Goal: Submit feedback/report problem: Submit feedback/report problem

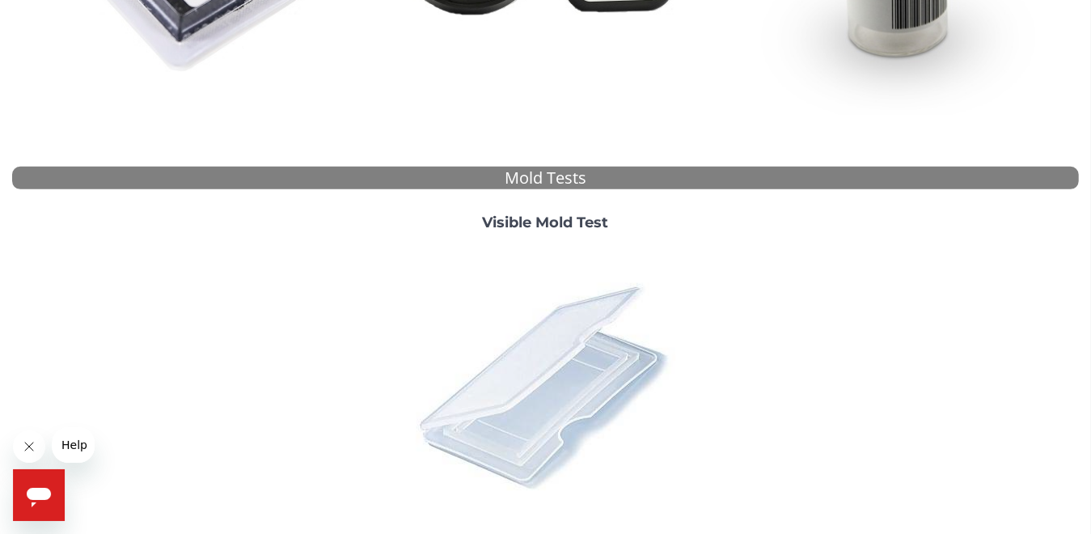
scroll to position [566, 0]
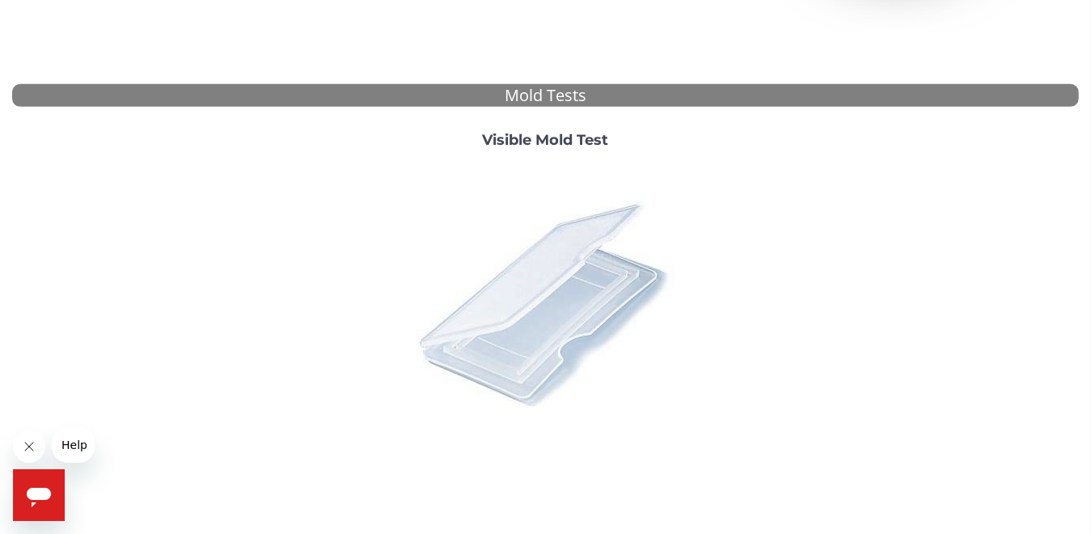
click at [512, 320] on img at bounding box center [544, 303] width 283 height 283
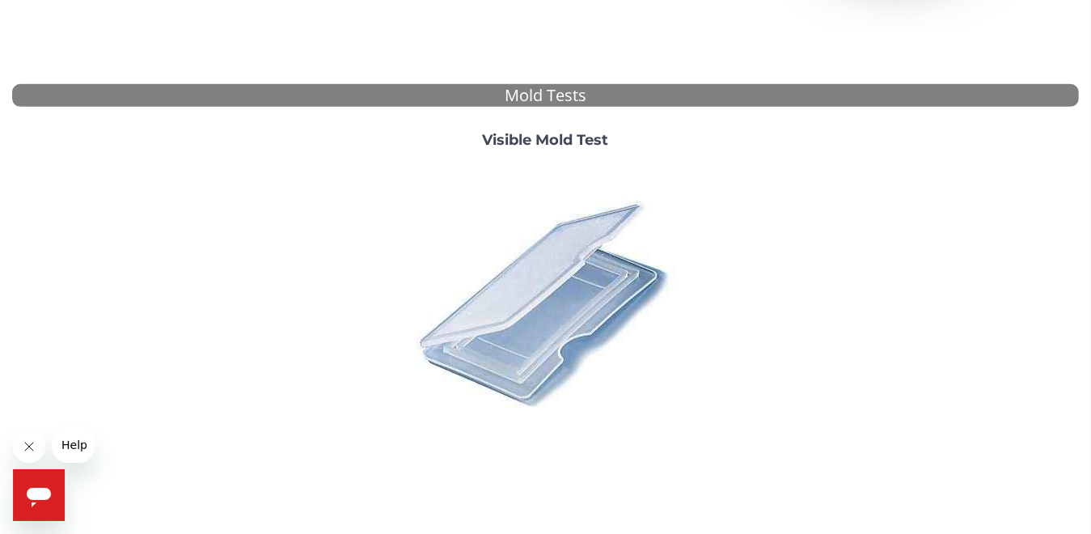
scroll to position [0, 0]
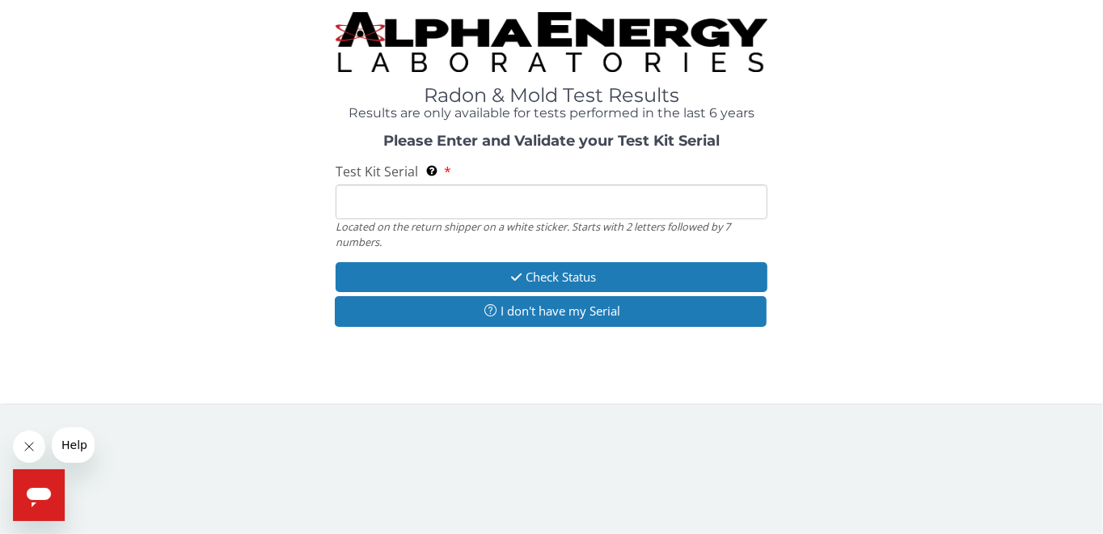
click at [442, 202] on input "Test Kit Serial Located on the return shipper on a white sticker. Starts with 2…" at bounding box center [551, 201] width 432 height 35
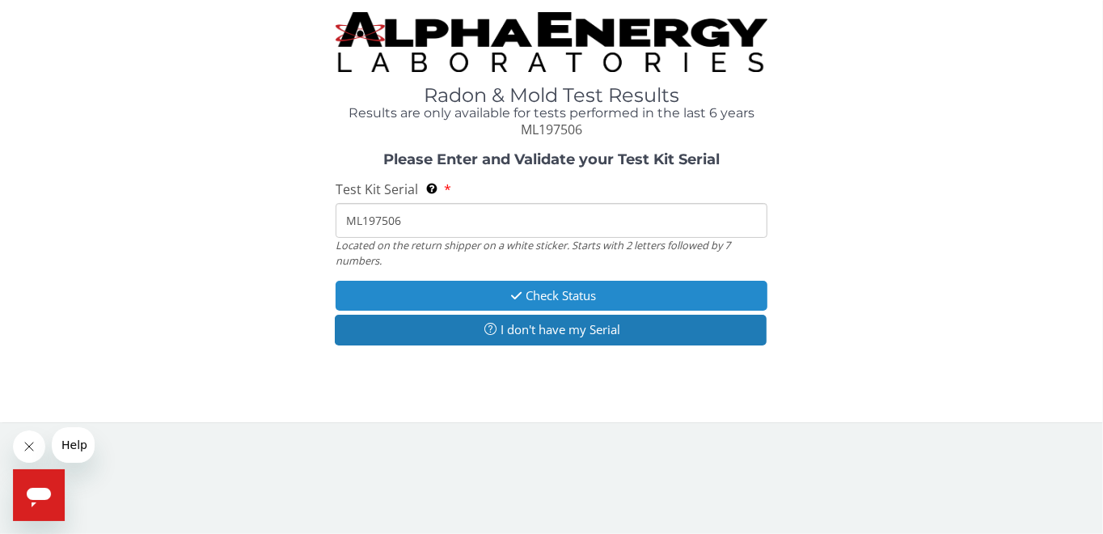
type input "ML197506"
click at [475, 294] on button "Check Status" at bounding box center [551, 296] width 432 height 30
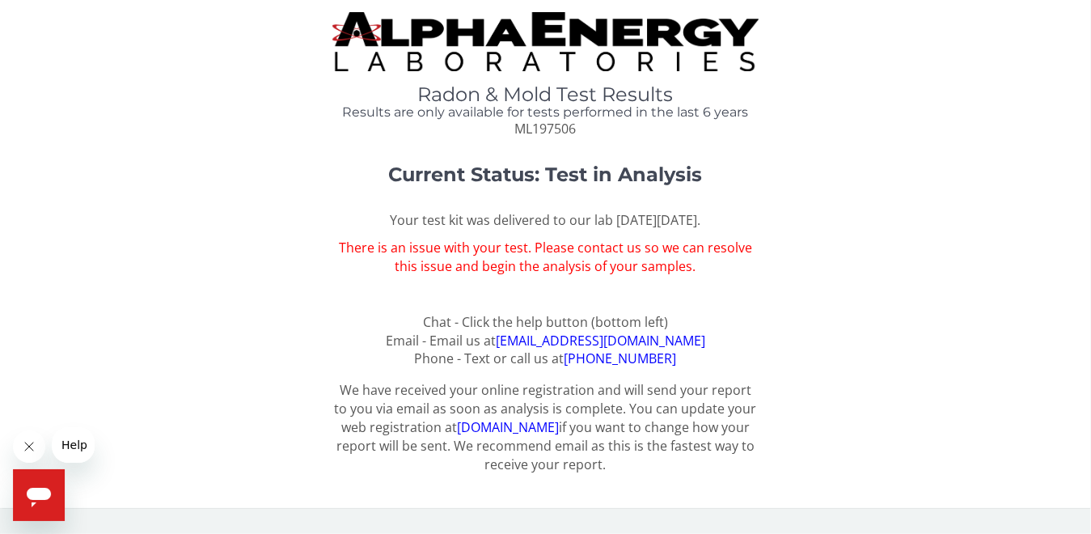
click at [43, 483] on icon "Open messaging window" at bounding box center [38, 493] width 29 height 29
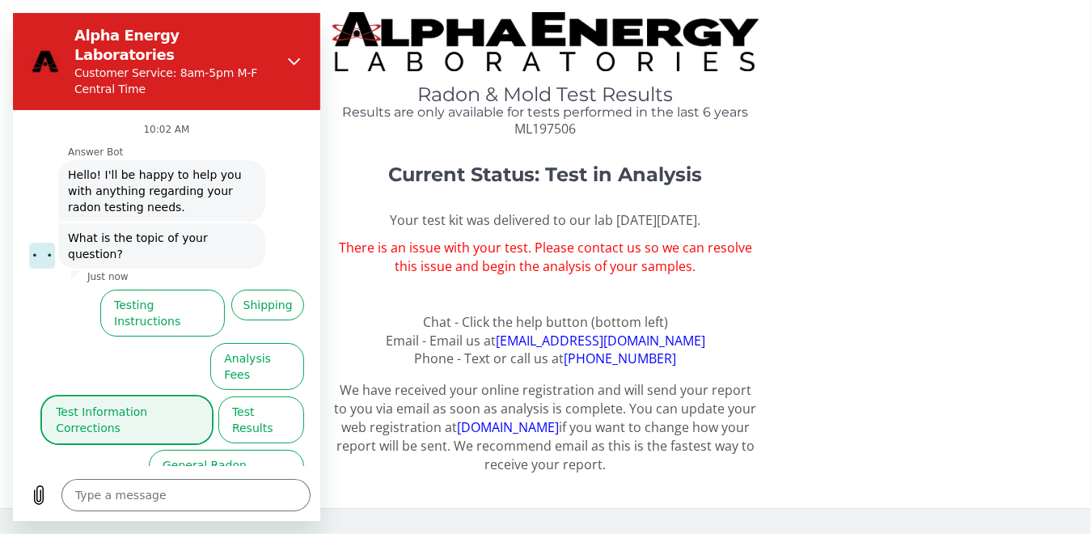
click at [95, 396] on button "Test Information Corrections" at bounding box center [127, 419] width 170 height 47
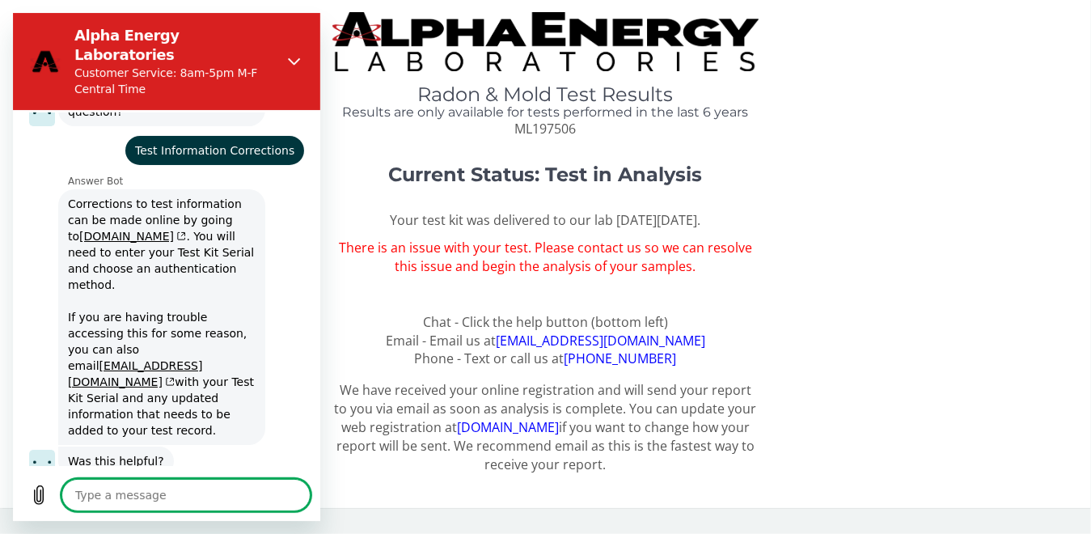
scroll to position [175, 0]
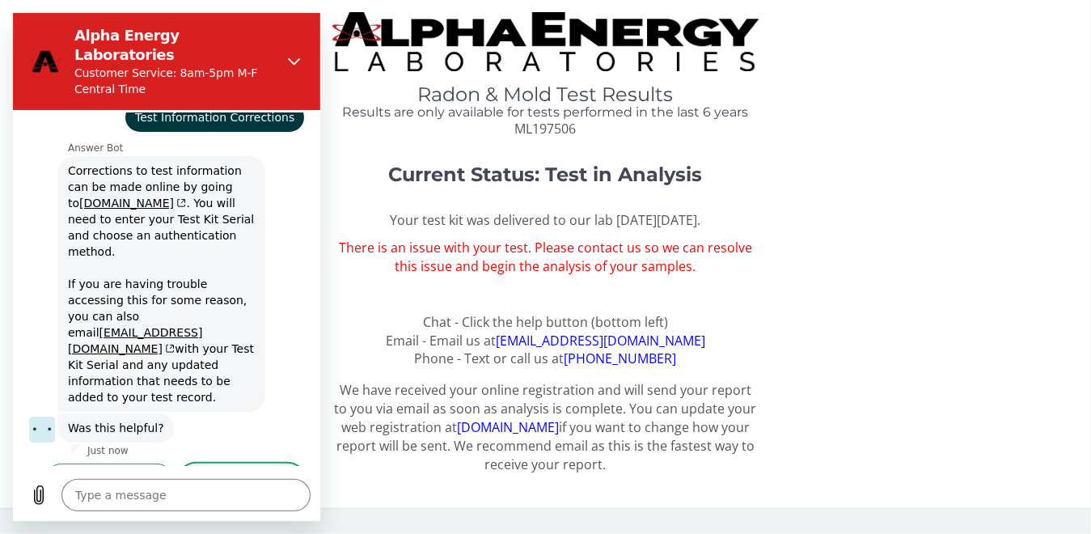
click at [214, 463] on button "No, I still need help" at bounding box center [241, 486] width 124 height 47
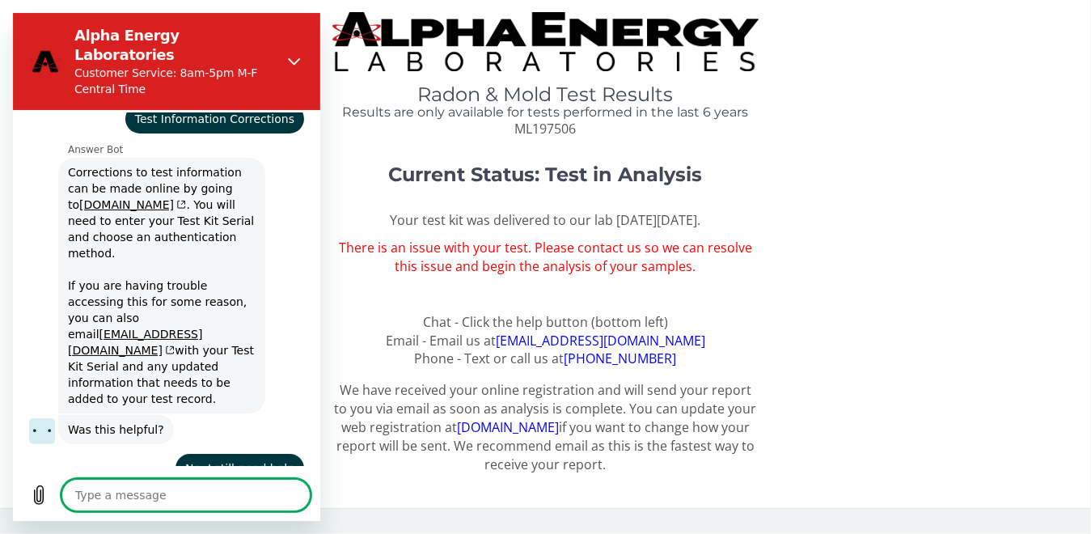
scroll to position [171, 0]
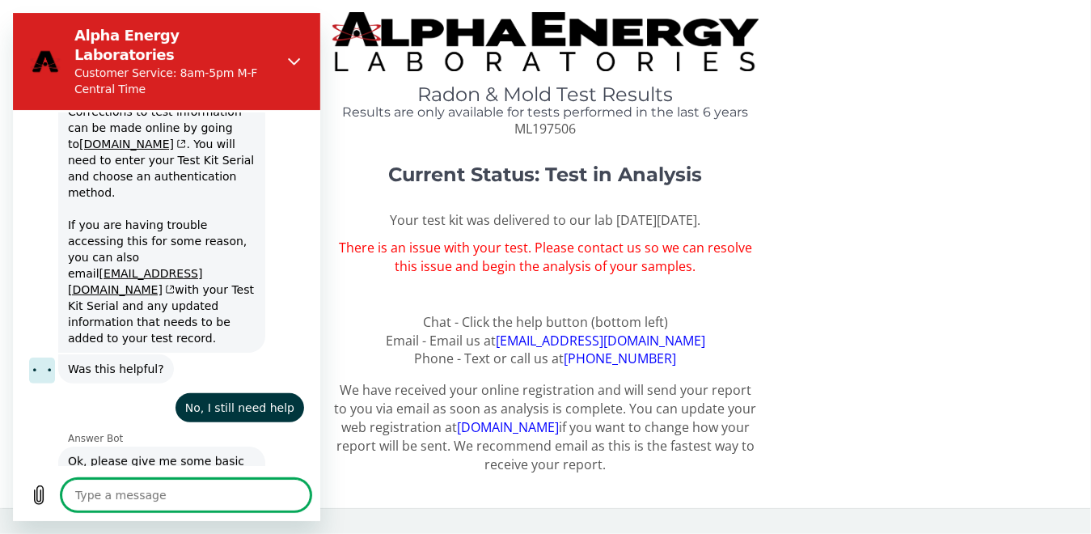
type textarea "x"
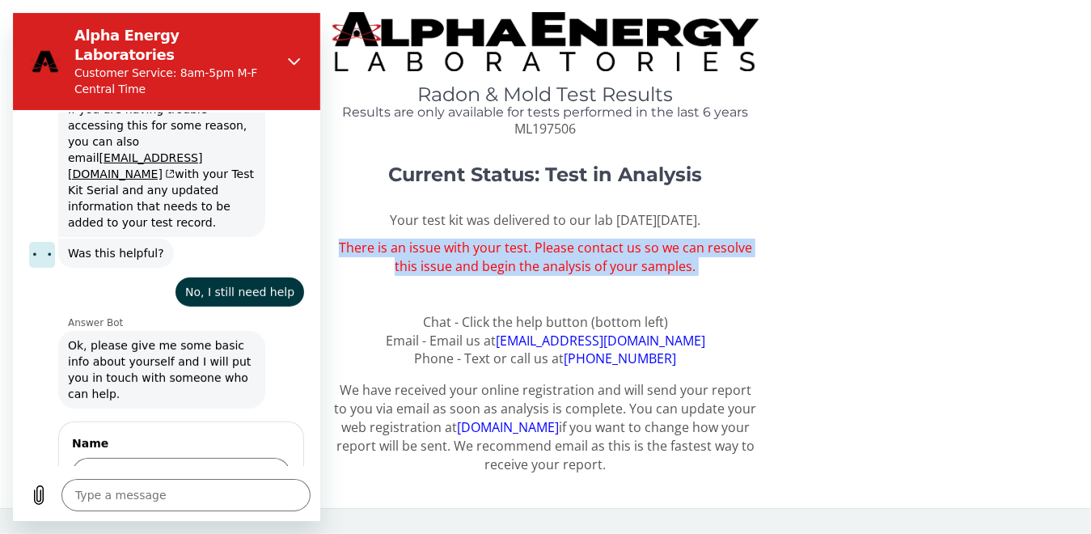
drag, startPoint x: 342, startPoint y: 269, endPoint x: 568, endPoint y: 299, distance: 228.3
click at [568, 299] on div "Your test kit was delivered to our lab [DATE][DATE]. There is an issue with you…" at bounding box center [545, 289] width 427 height 157
copy span "There is an issue with your test. Please contact us so we can resolve this issu…"
click at [138, 458] on input "Name" at bounding box center [181, 475] width 218 height 34
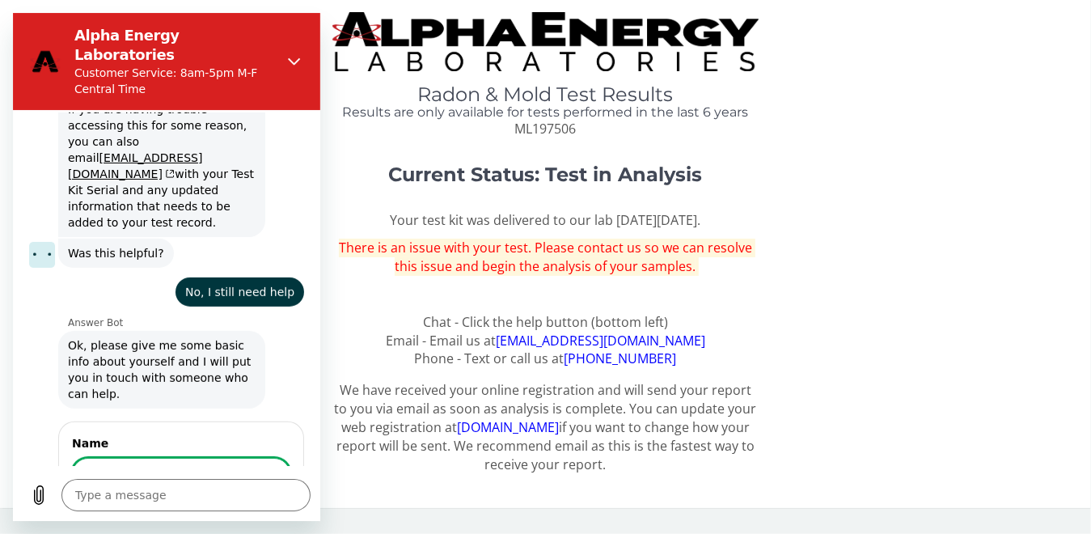
type input "[PERSON_NAME]"
click at [264, 511] on span "Next" at bounding box center [263, 520] width 27 height 19
type textarea "x"
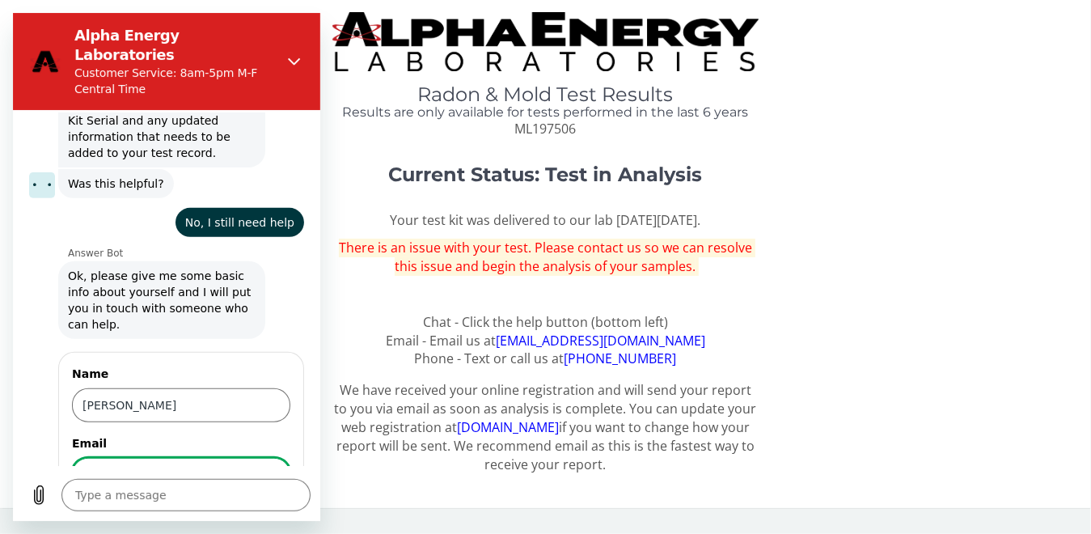
type input "[EMAIL_ADDRESS][DOMAIN_NAME]"
click at [257, 511] on span "Next" at bounding box center [263, 520] width 27 height 19
type textarea "x"
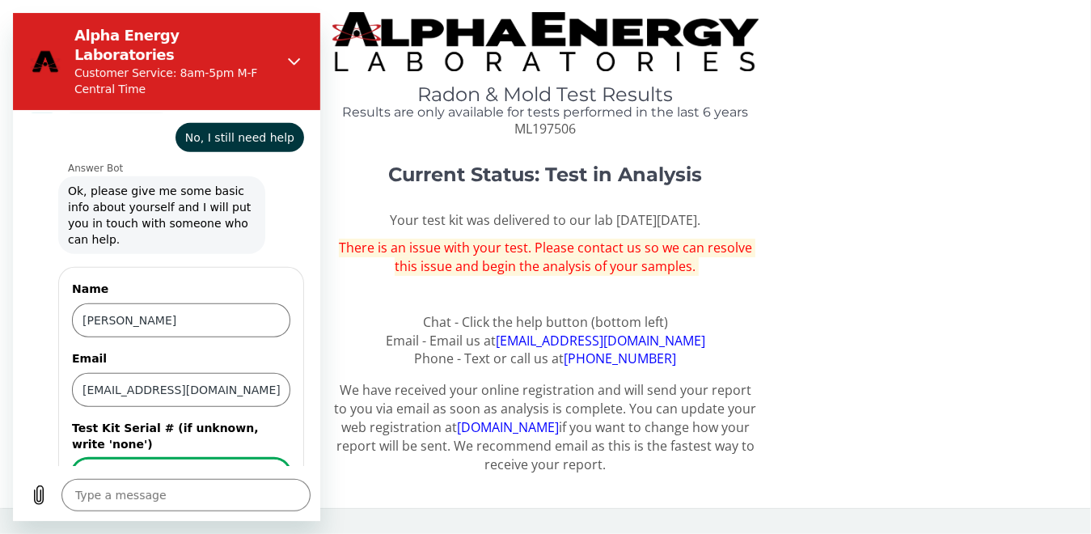
type input "ML197506"
click at [251, 512] on span "Send" at bounding box center [262, 521] width 28 height 19
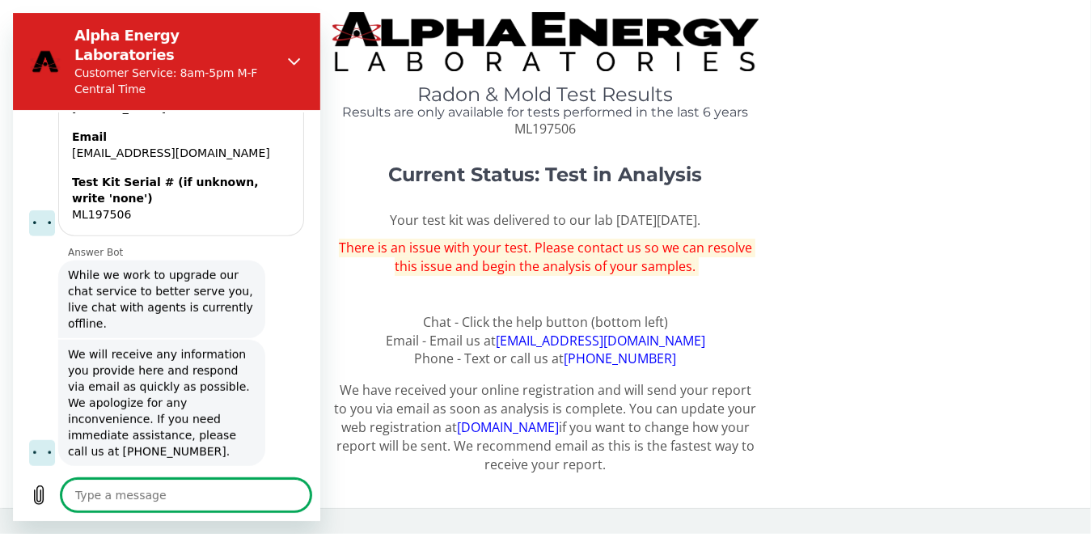
scroll to position [717, 0]
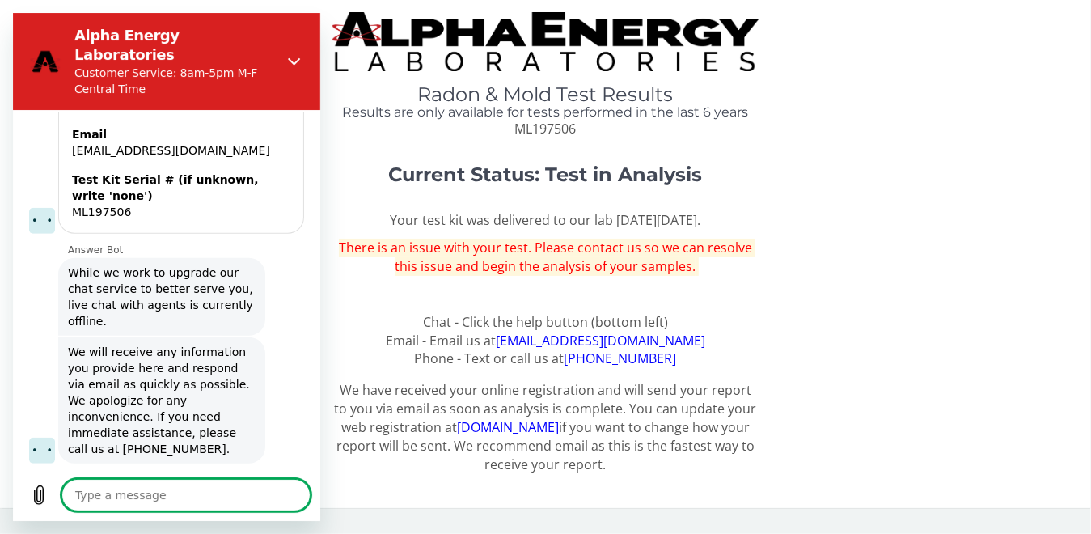
type textarea "x"
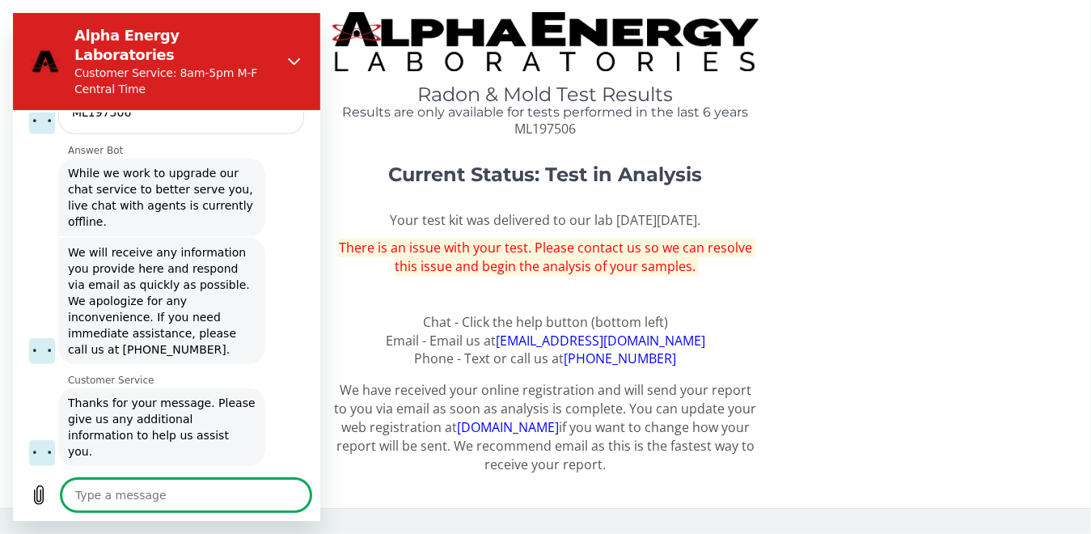
scroll to position [820, 0]
